Goal: Navigation & Orientation: Find specific page/section

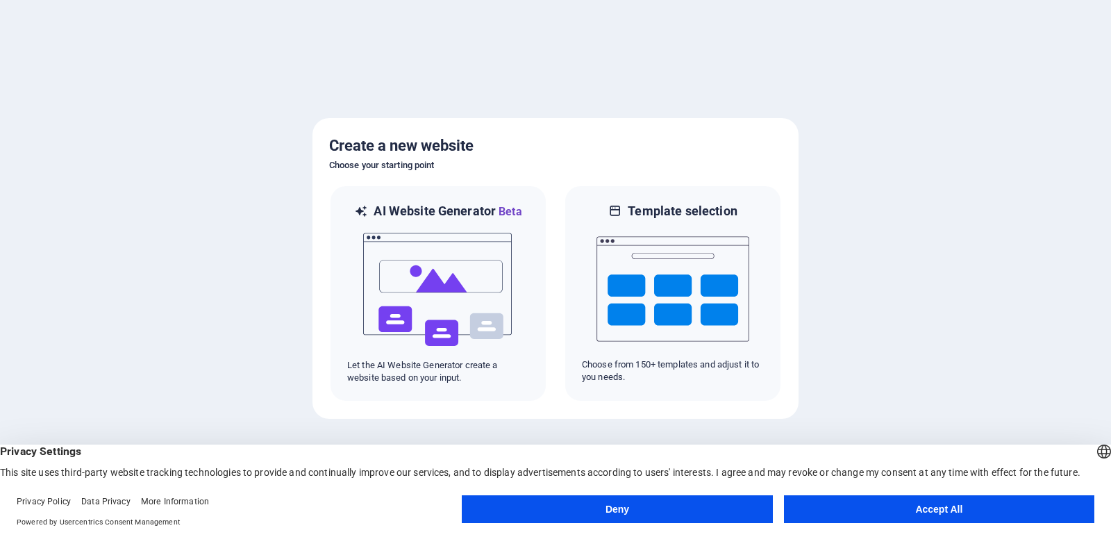
click at [932, 510] on button "Accept All" at bounding box center [939, 509] width 310 height 28
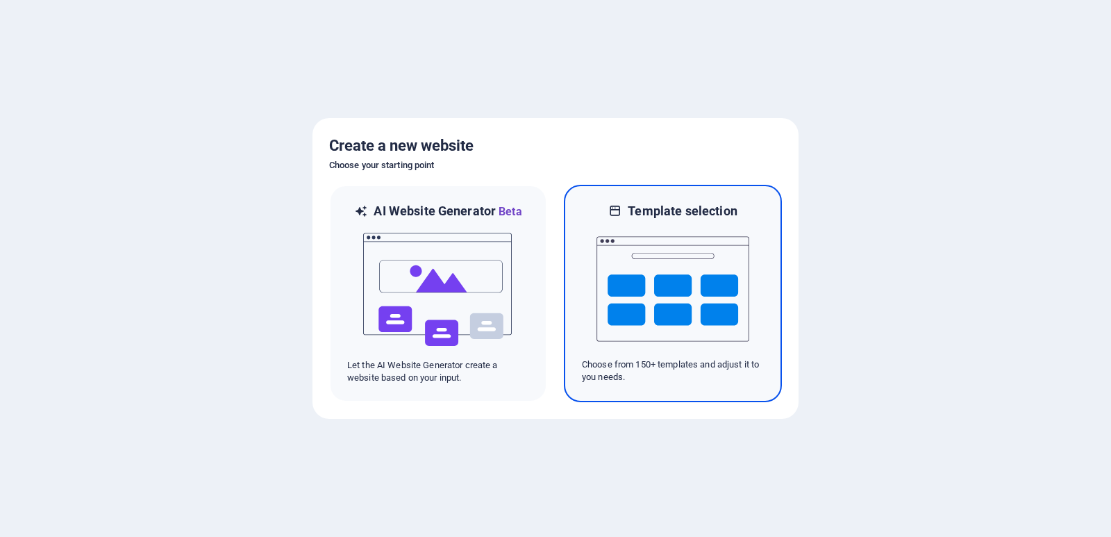
click at [682, 257] on img at bounding box center [672, 288] width 153 height 139
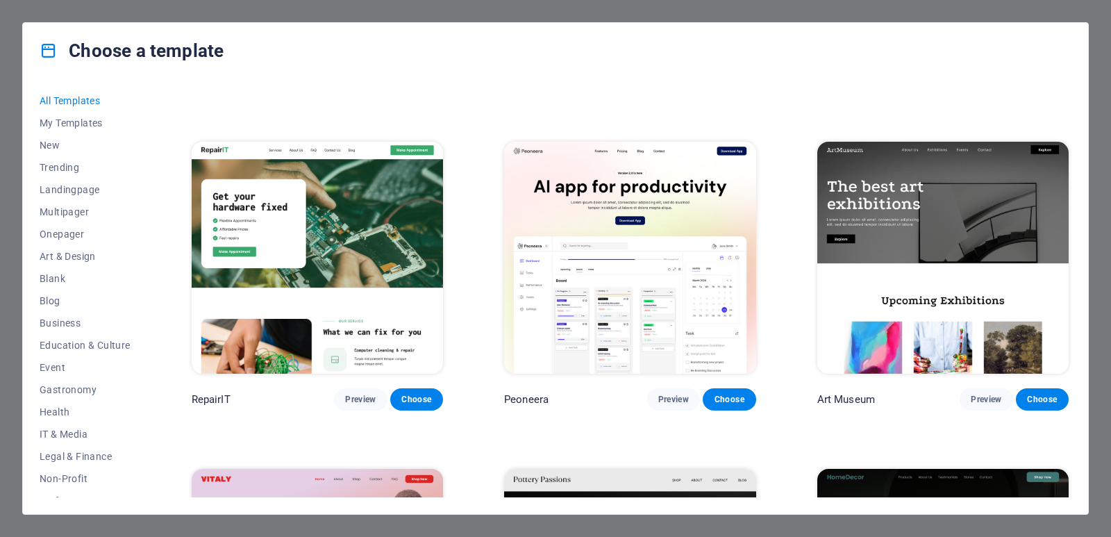
scroll to position [347, 0]
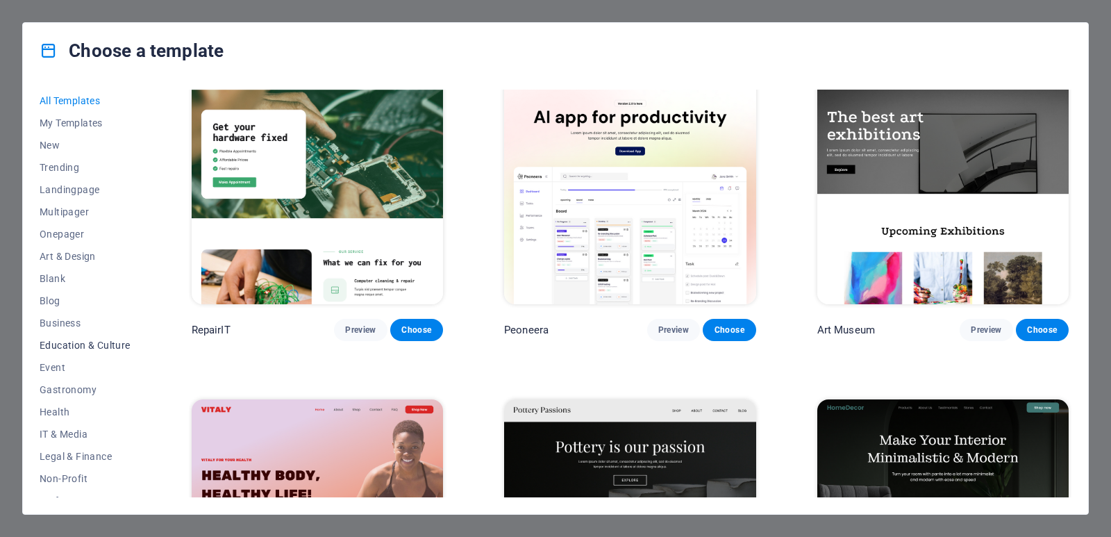
click at [92, 342] on span "Education & Culture" at bounding box center [85, 344] width 91 height 11
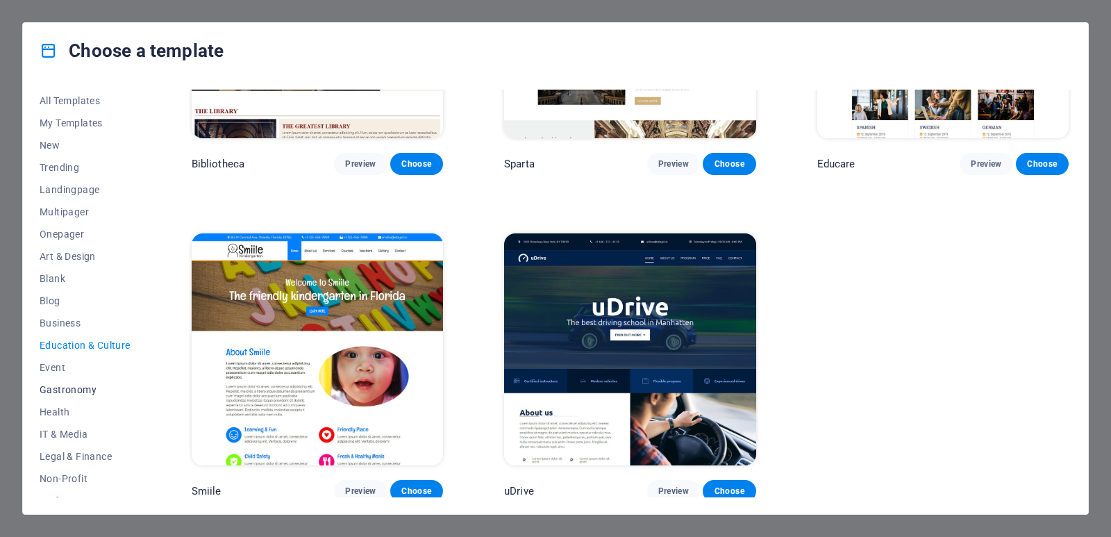
scroll to position [170, 0]
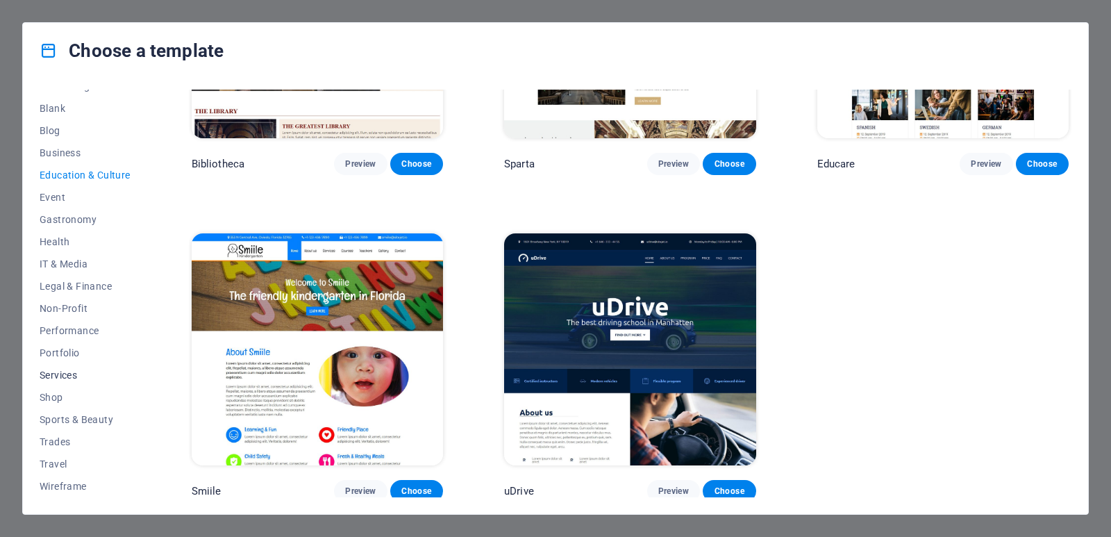
click at [59, 378] on span "Services" at bounding box center [85, 374] width 91 height 11
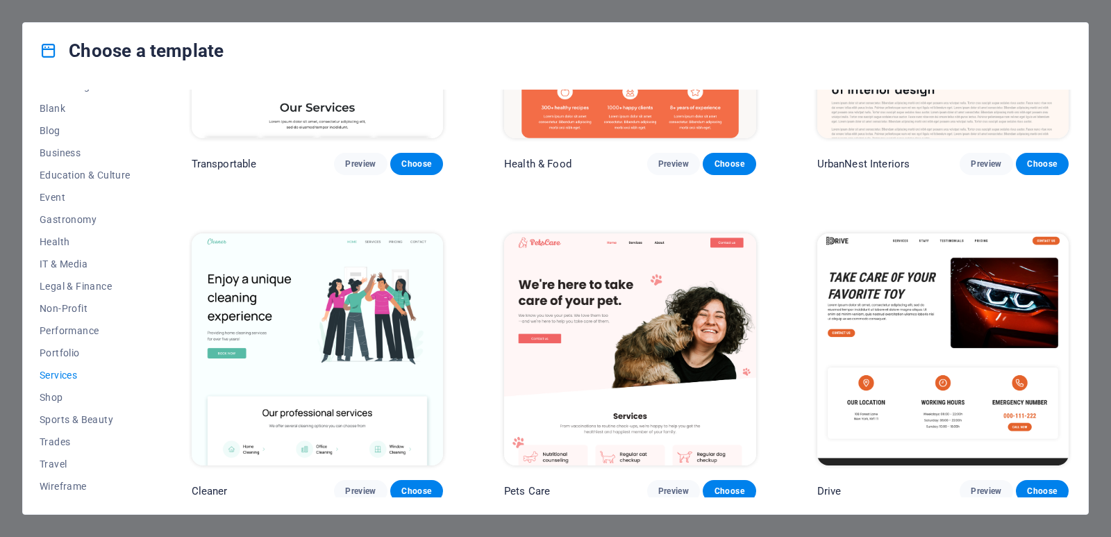
scroll to position [101, 0]
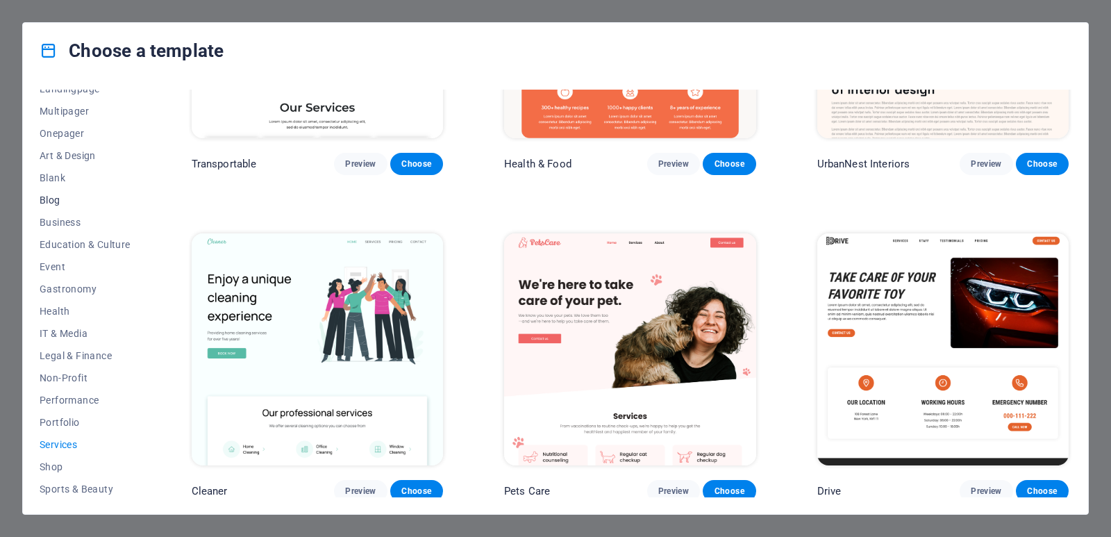
click at [48, 204] on span "Blog" at bounding box center [85, 199] width 91 height 11
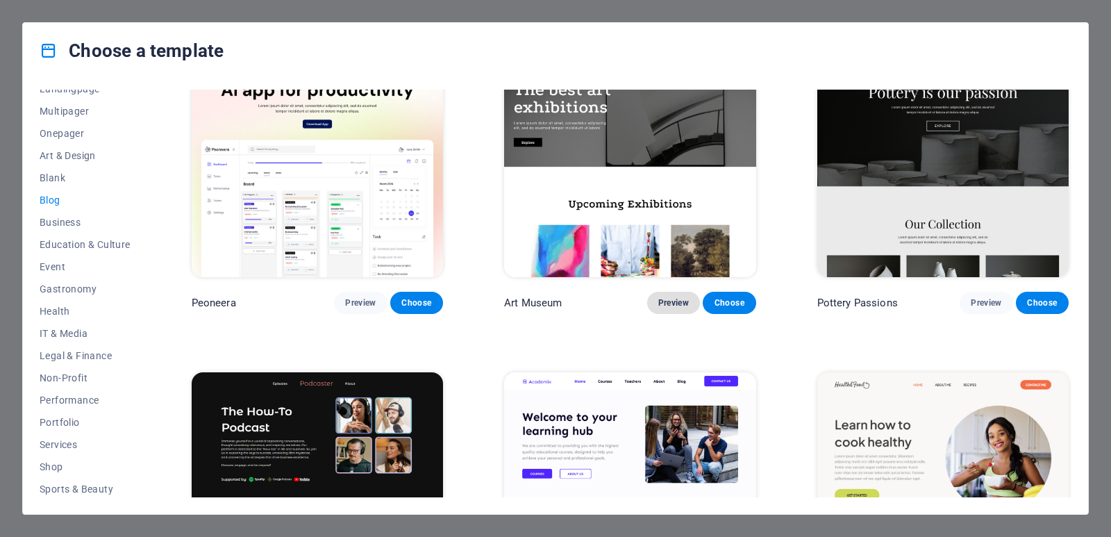
scroll to position [305, 0]
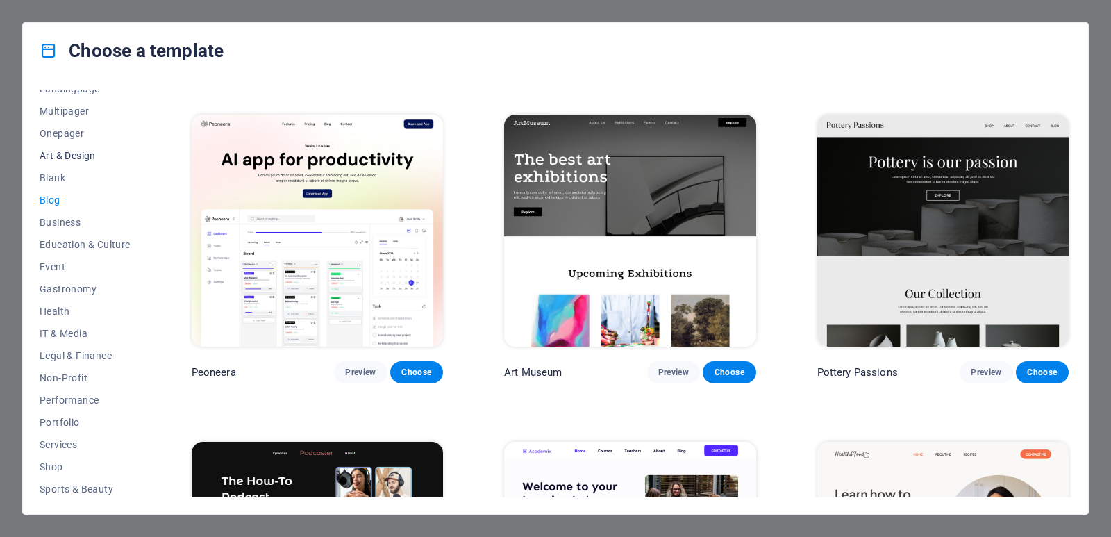
click at [69, 156] on span "Art & Design" at bounding box center [85, 155] width 91 height 11
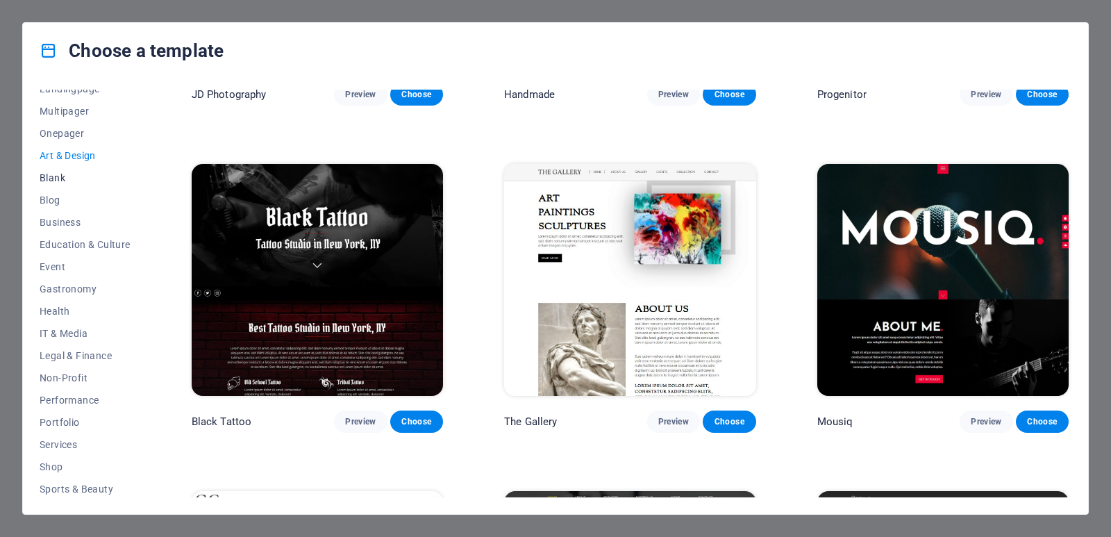
scroll to position [0, 0]
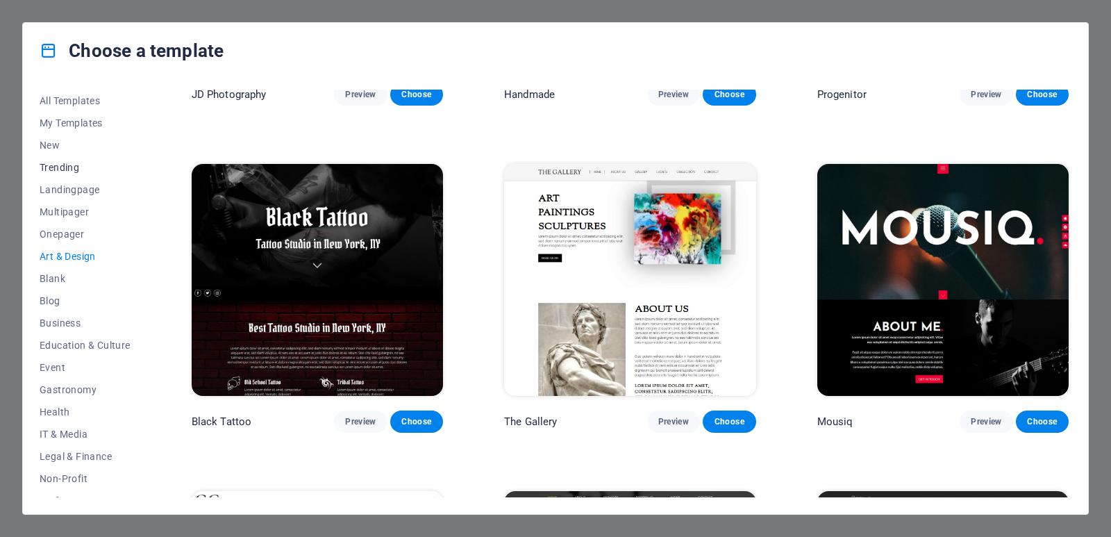
click at [50, 166] on span "Trending" at bounding box center [85, 167] width 91 height 11
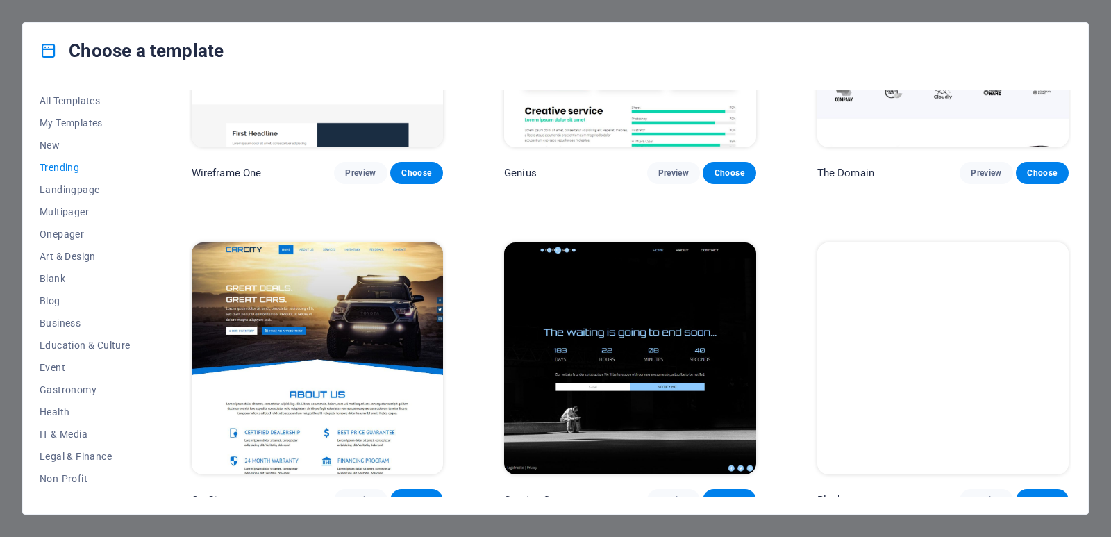
scroll to position [1489, 0]
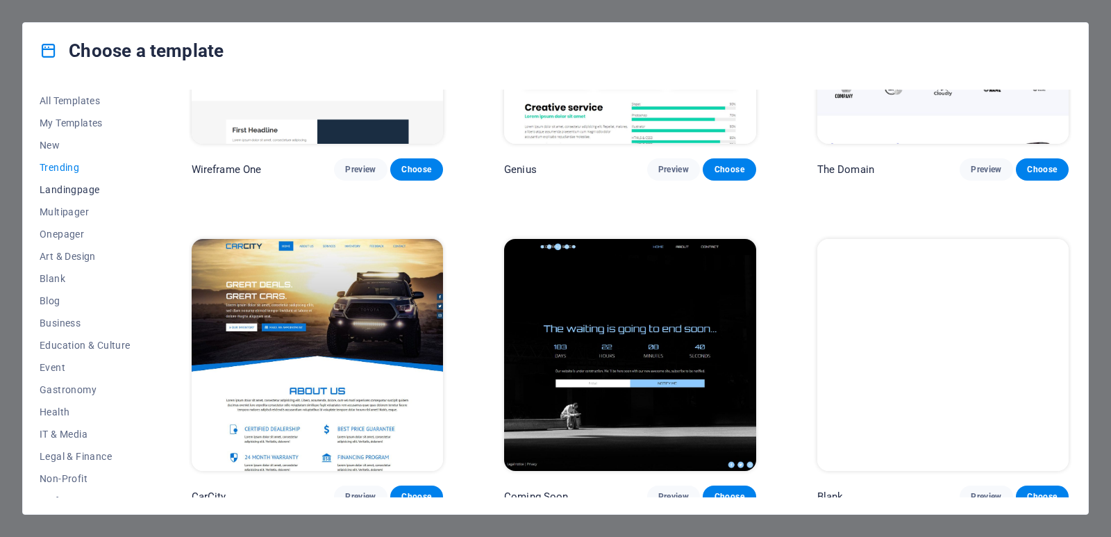
click at [70, 191] on span "Landingpage" at bounding box center [85, 189] width 91 height 11
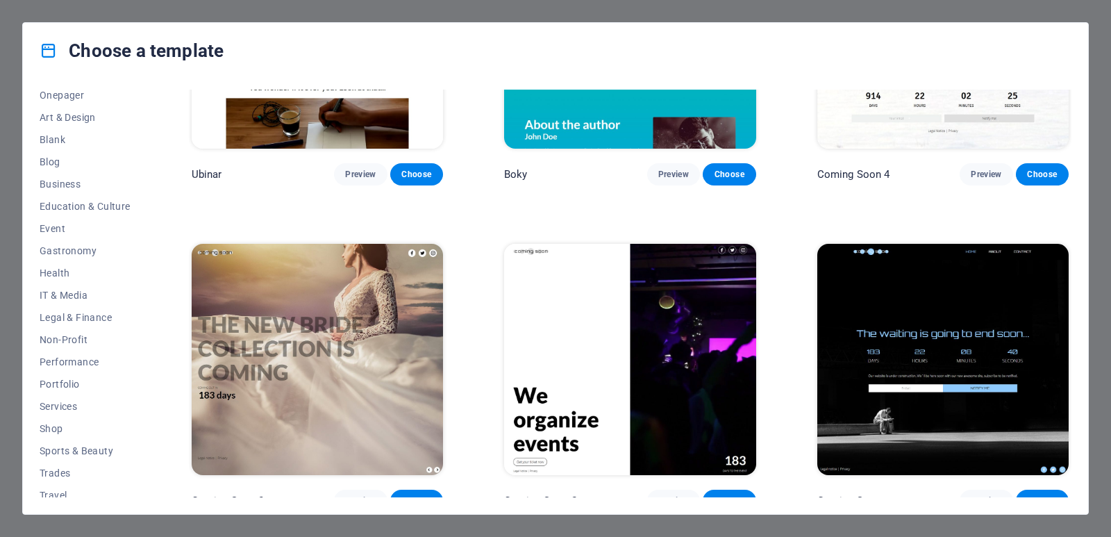
scroll to position [170, 0]
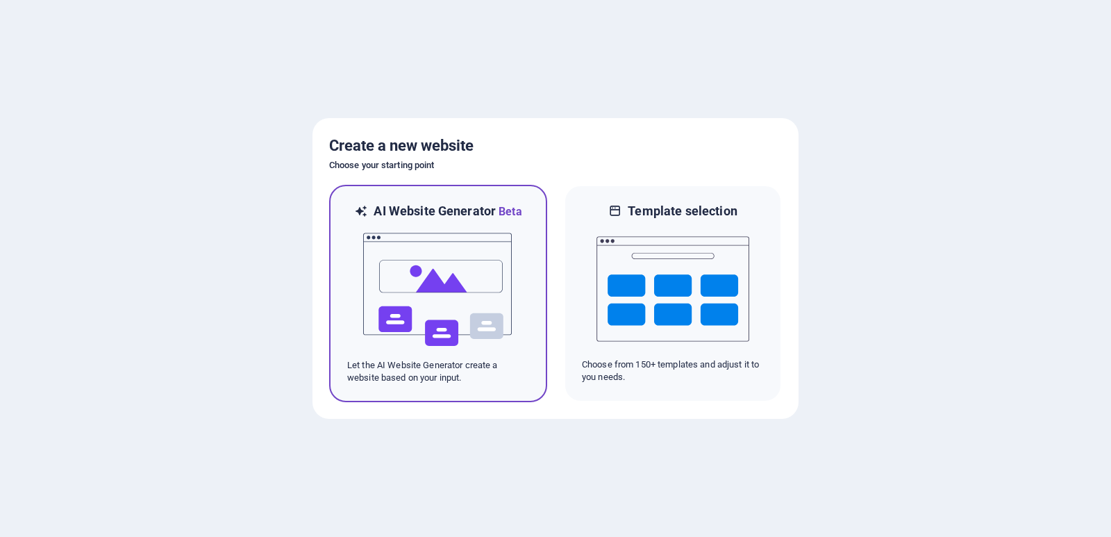
click at [441, 278] on img at bounding box center [438, 289] width 153 height 139
